Goal: Communication & Community: Ask a question

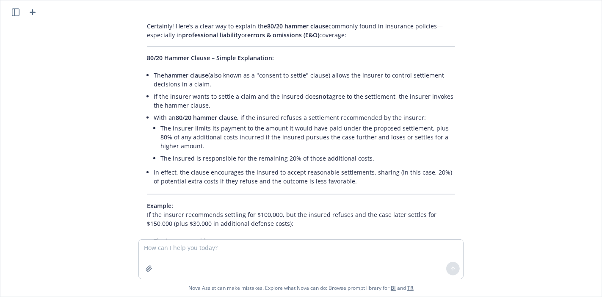
scroll to position [489, 0]
